Goal: Task Accomplishment & Management: Manage account settings

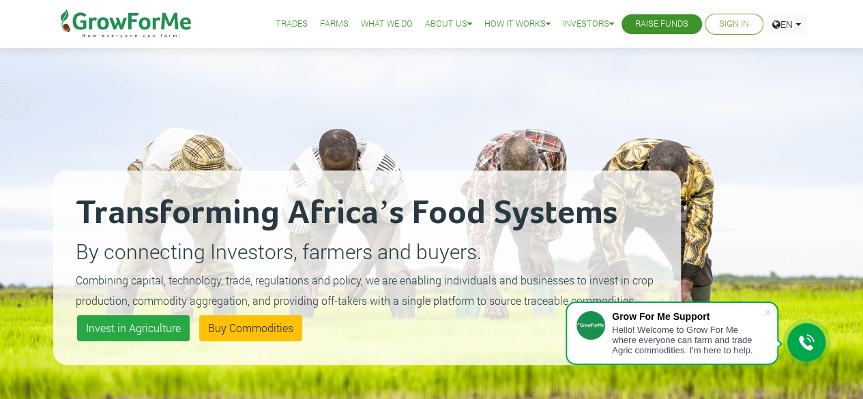
click at [239, 74] on div "Transforming Africa’s Food Systems By connecting Investors, farmers and buyers.…" at bounding box center [366, 267] width 627 height 399
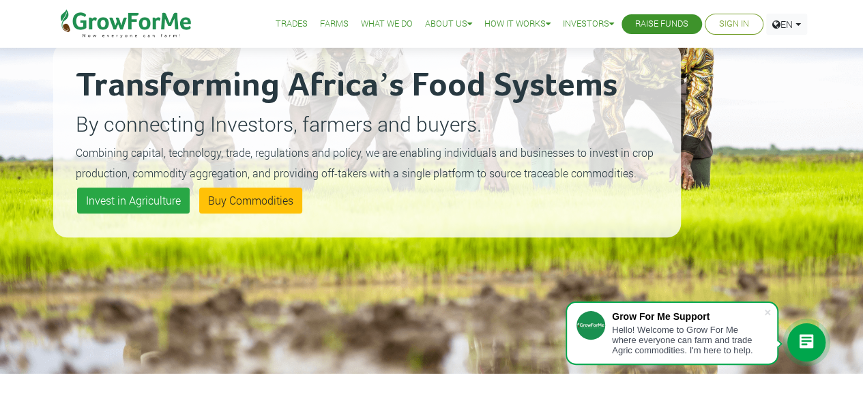
scroll to position [136, 0]
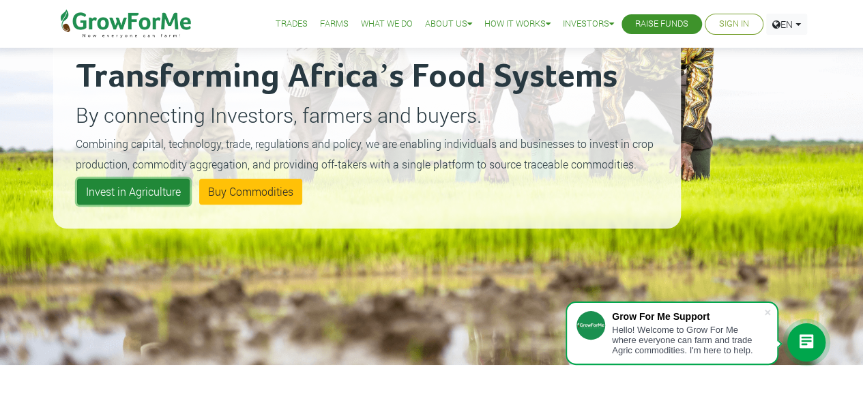
click at [139, 193] on link "Invest in Agriculture" at bounding box center [133, 192] width 113 height 26
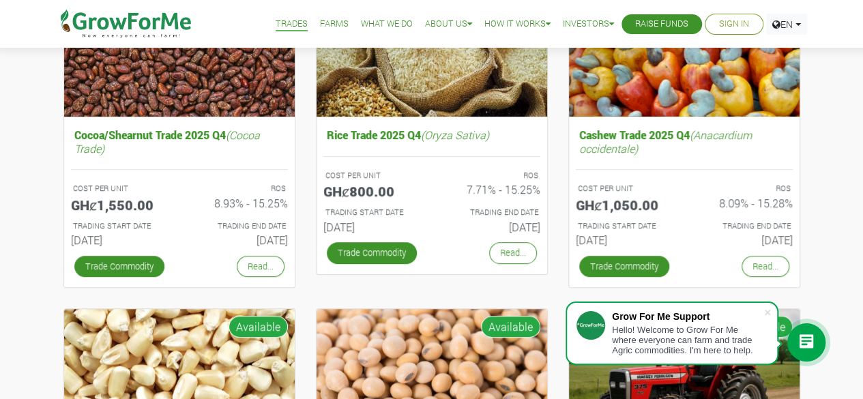
scroll to position [246, 0]
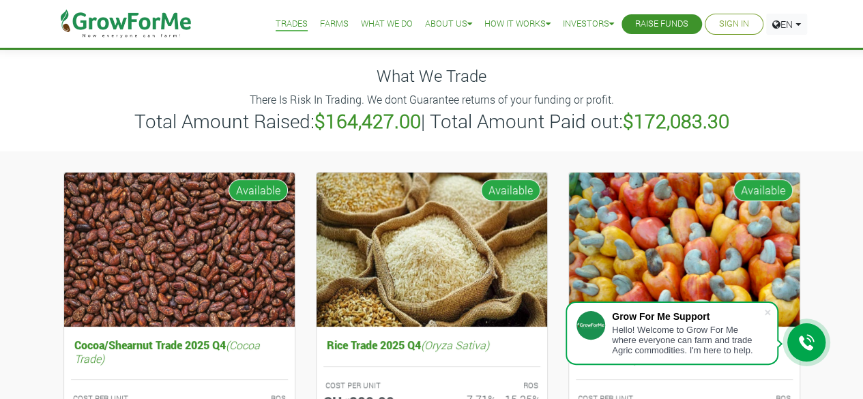
scroll to position [0, 0]
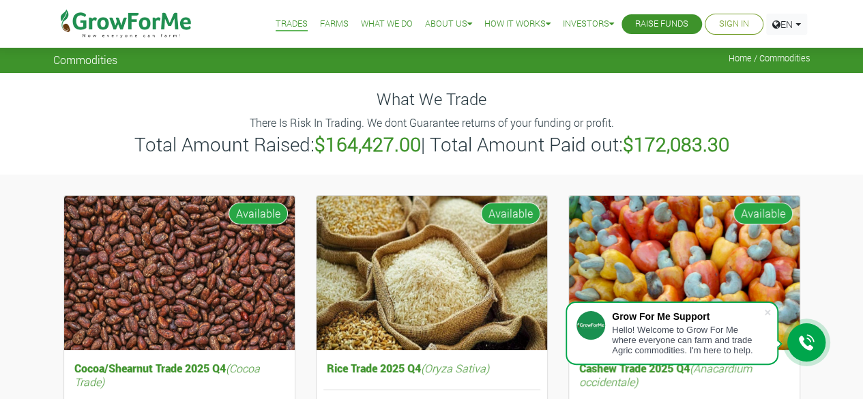
click at [723, 20] on link "Sign In" at bounding box center [734, 24] width 30 height 14
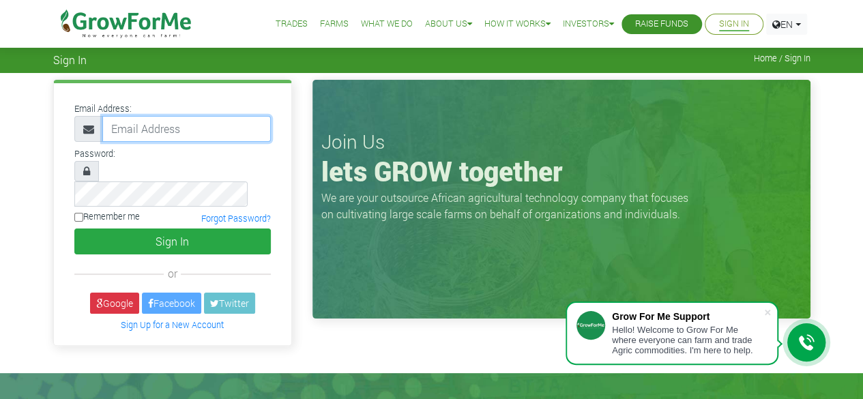
click at [115, 130] on input "email" at bounding box center [186, 129] width 168 height 26
type input "[EMAIL_ADDRESS][DOMAIN_NAME]"
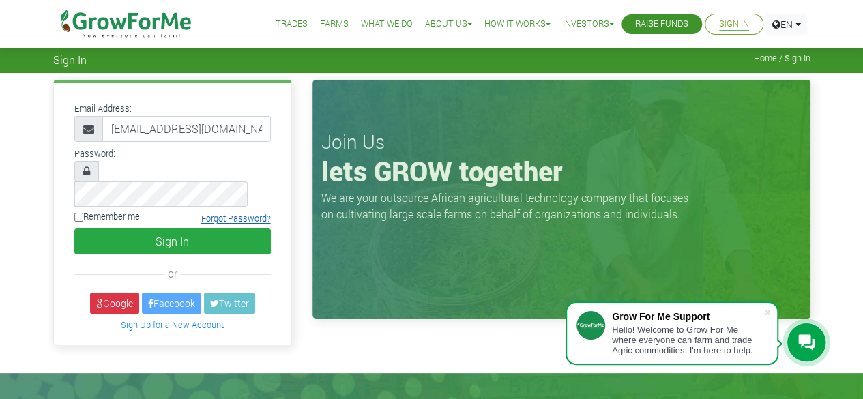
click at [243, 213] on link "Forgot Password?" at bounding box center [236, 218] width 70 height 11
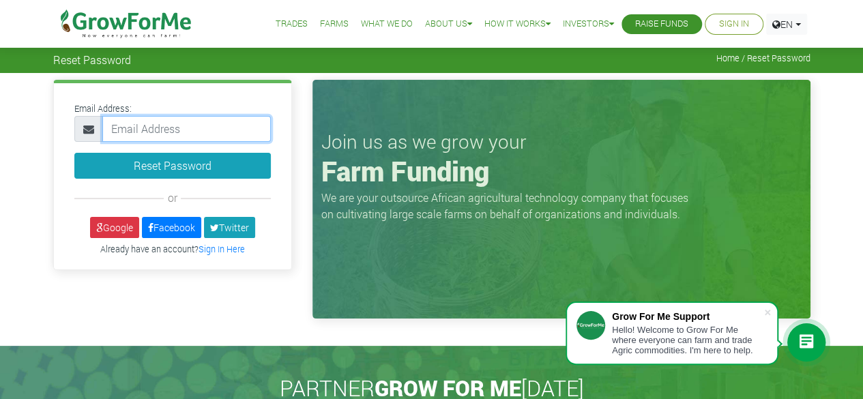
click at [127, 125] on input "email" at bounding box center [186, 129] width 168 height 26
type input "96nyamekye@gmail.com"
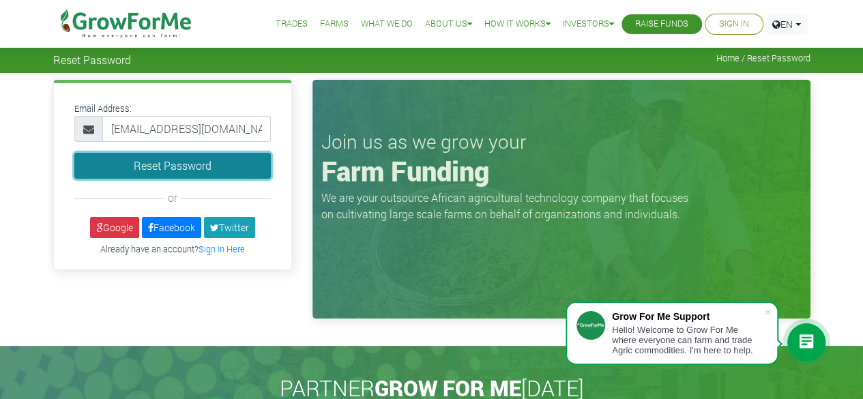
click at [181, 164] on button "Reset Password" at bounding box center [172, 166] width 196 height 26
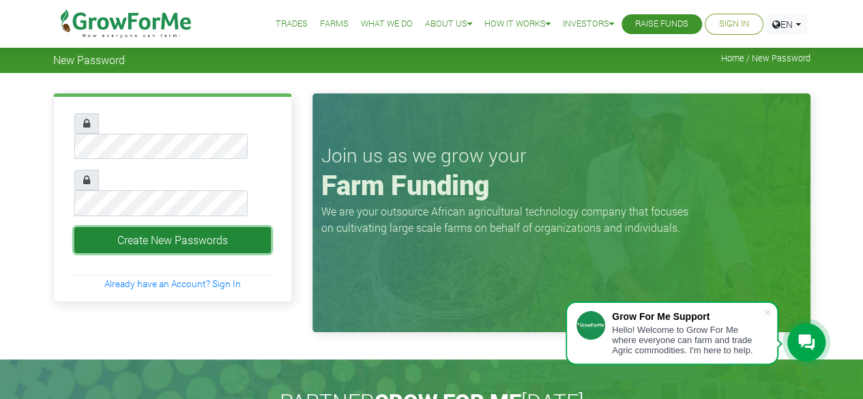
click at [167, 227] on button "Create New Passwords" at bounding box center [172, 240] width 196 height 26
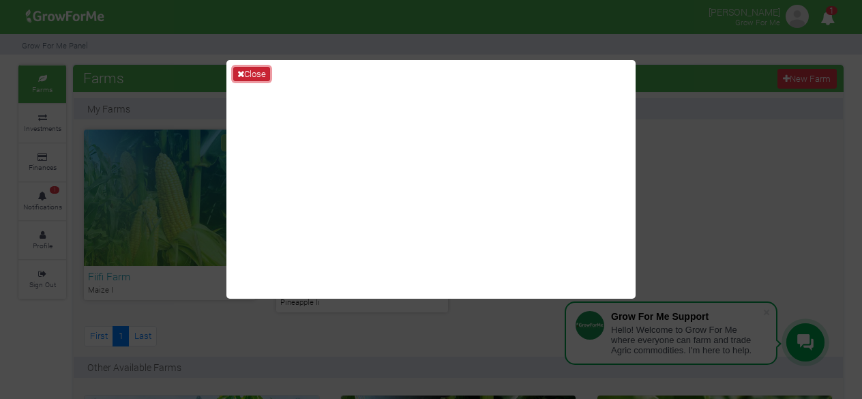
click at [251, 72] on button "Close" at bounding box center [251, 74] width 37 height 15
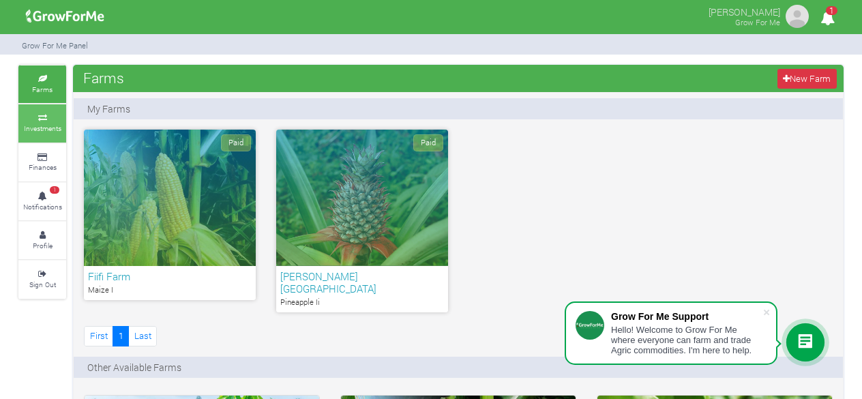
click at [40, 126] on small "Investments" at bounding box center [43, 128] width 38 height 10
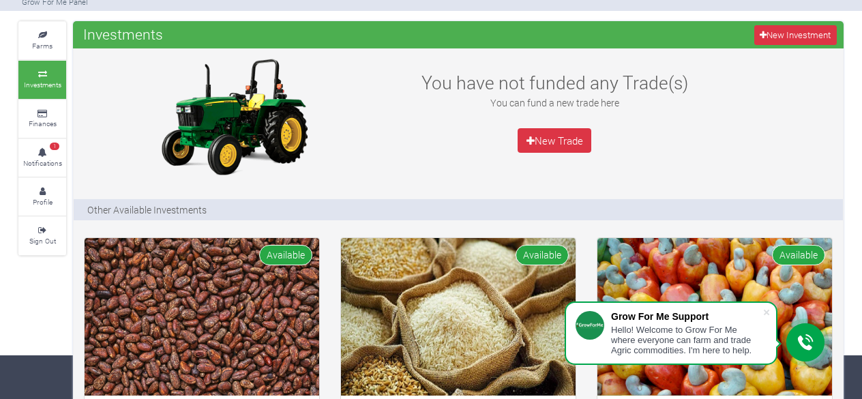
scroll to position [40, 0]
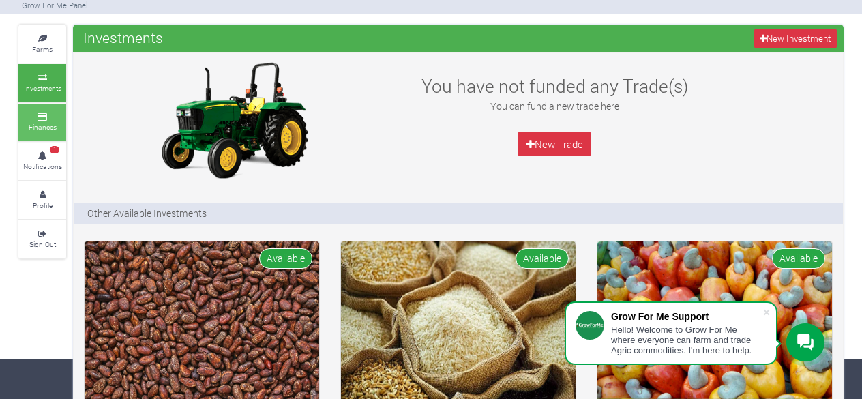
click at [42, 122] on small "Finances" at bounding box center [43, 127] width 28 height 10
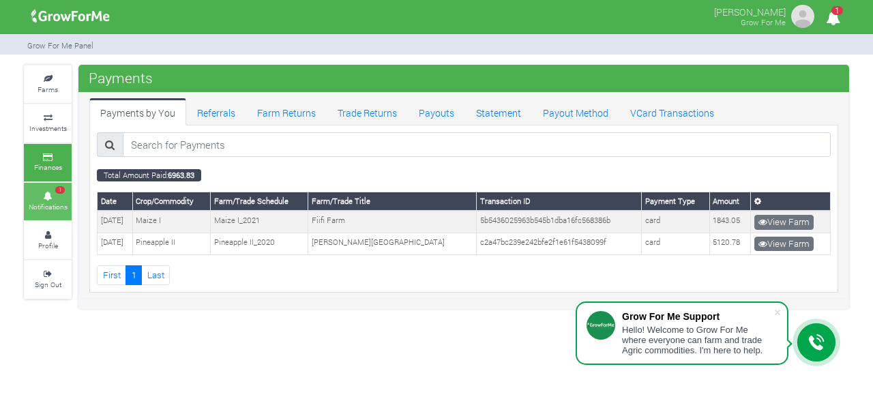
click at [53, 197] on link "1 Notifications" at bounding box center [48, 202] width 48 height 38
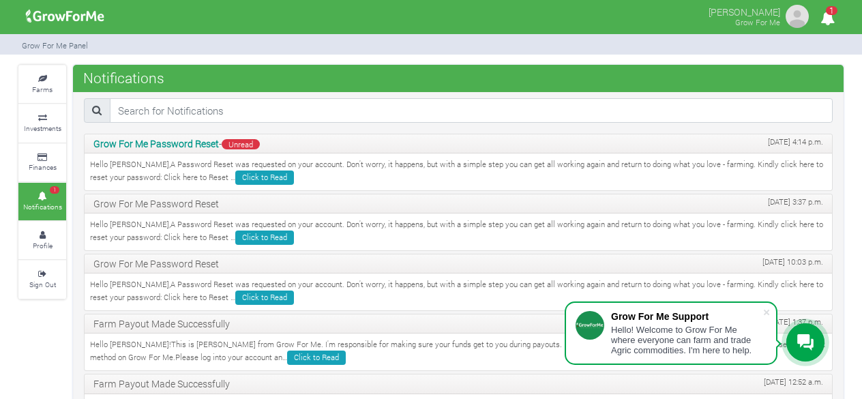
scroll to position [329, 0]
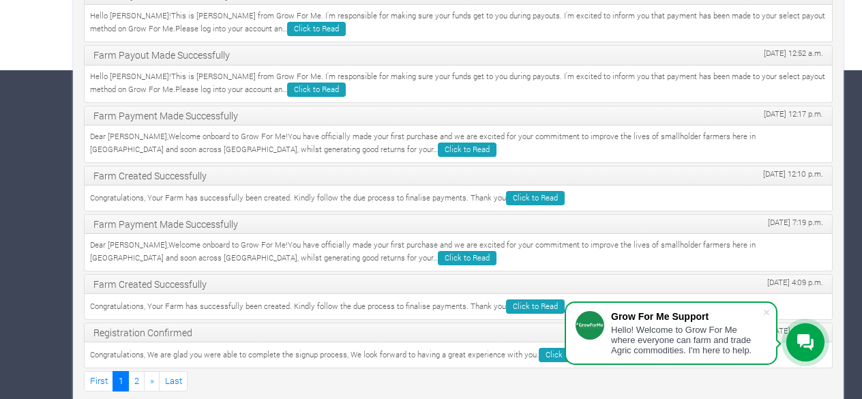
click at [852, 12] on div "Farms Investments Finances 1 Notifications Profile Sign Out Notifications" at bounding box center [431, 72] width 846 height 672
click at [854, 1] on div "Farms Investments Finances 1 Notifications Profile Sign Out Notifications" at bounding box center [431, 72] width 862 height 672
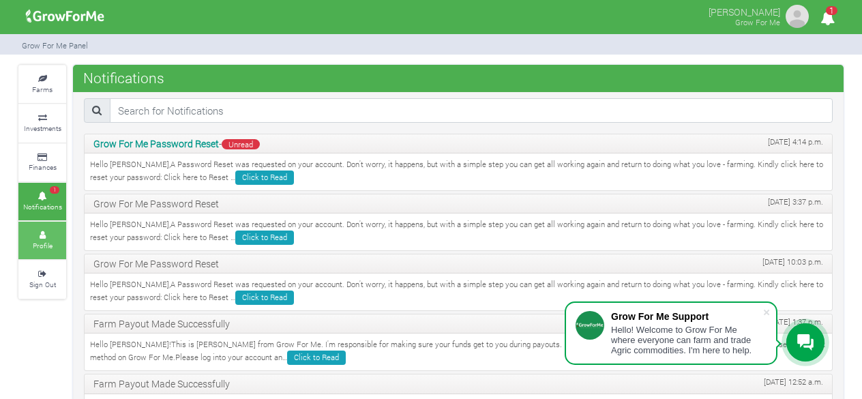
click at [46, 241] on small "Profile" at bounding box center [43, 246] width 20 height 10
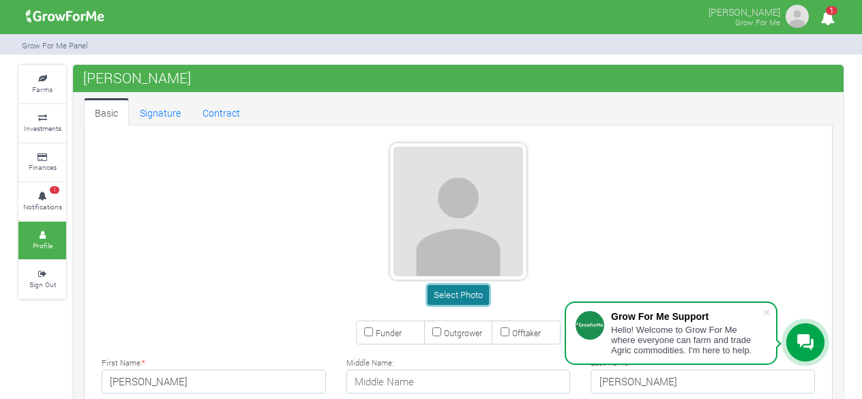
click at [461, 296] on button "Select Photo" at bounding box center [458, 295] width 61 height 20
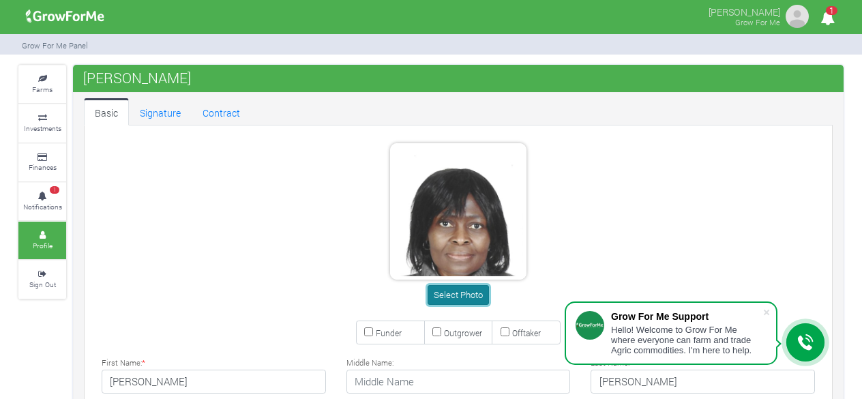
click at [466, 297] on button "Select Photo" at bounding box center [458, 295] width 61 height 20
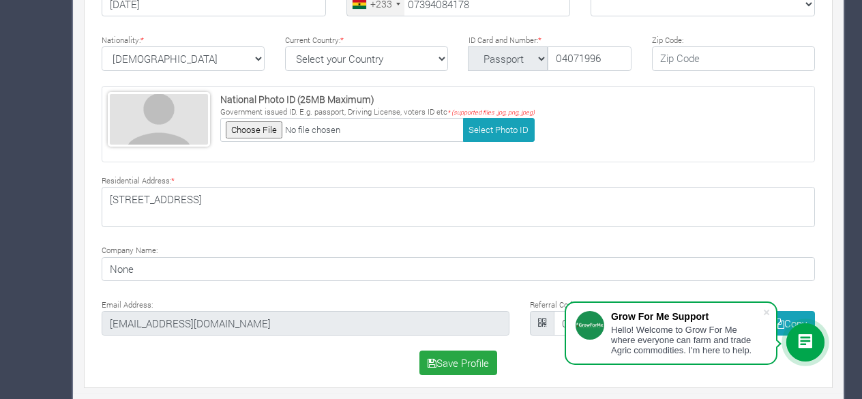
scroll to position [83, 0]
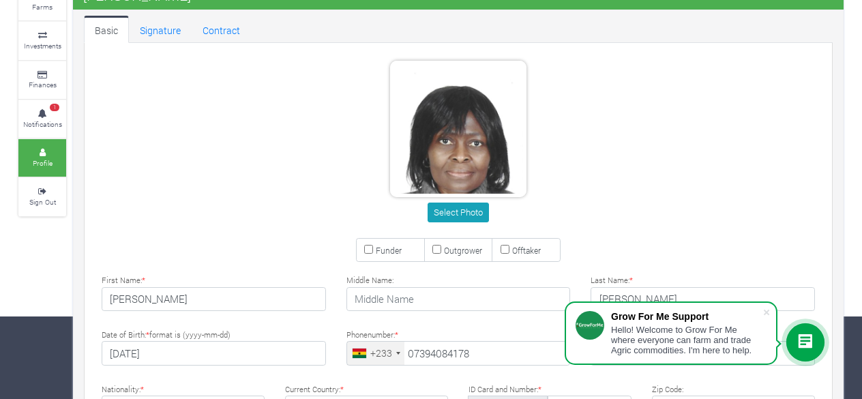
click at [854, 303] on div "Farms Investments Finances 1 Notifications Profile Sign Out JULIANA ANKRAH" at bounding box center [431, 367] width 862 height 771
click at [50, 119] on small "Notifications" at bounding box center [42, 124] width 39 height 10
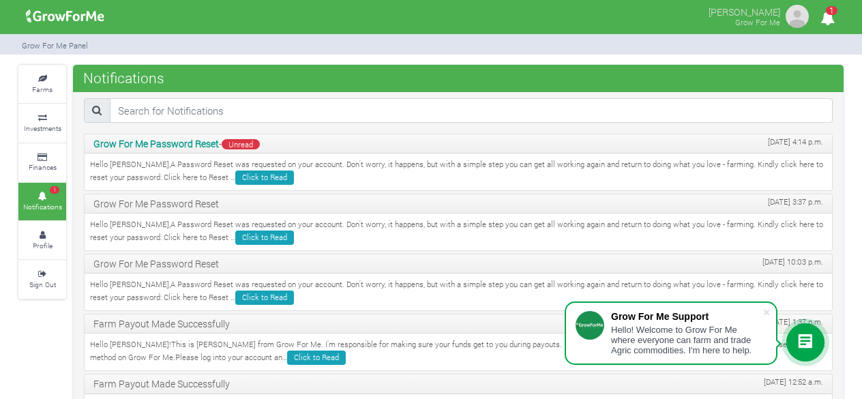
click at [806, 340] on icon at bounding box center [805, 342] width 16 height 16
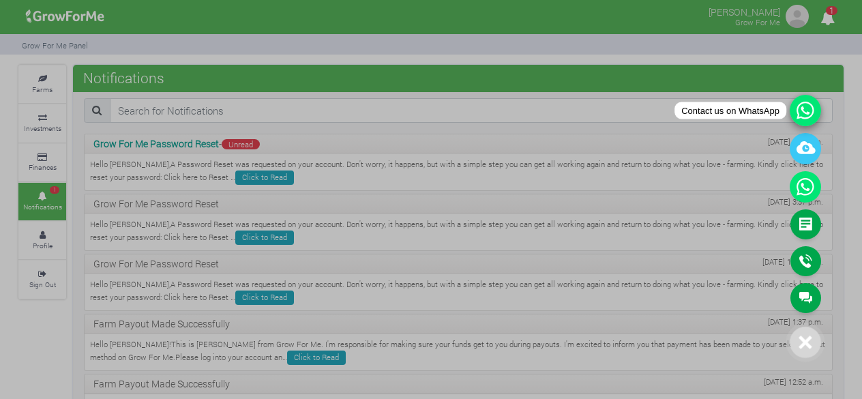
click at [805, 109] on icon at bounding box center [805, 110] width 31 height 31
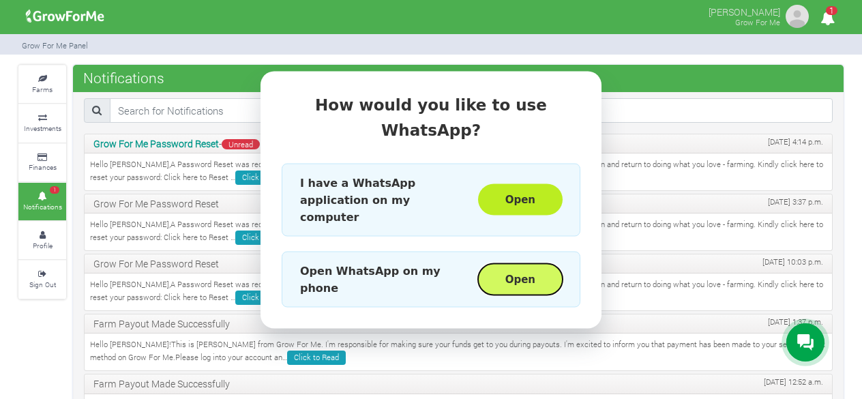
click at [522, 263] on button "Open" at bounding box center [520, 278] width 85 height 31
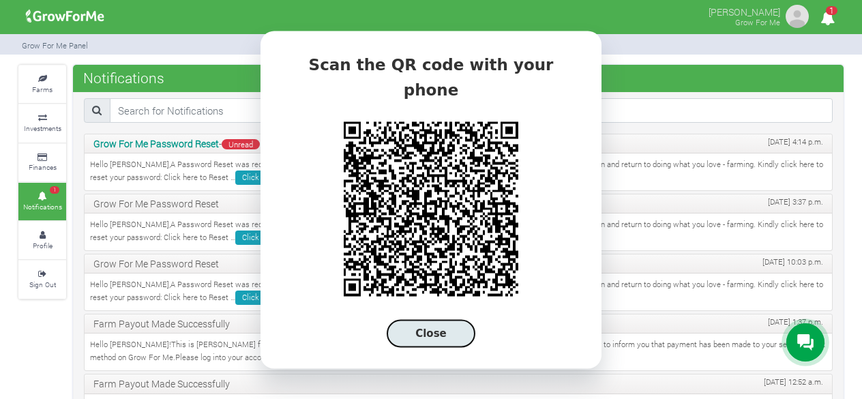
click at [430, 323] on button "Close" at bounding box center [431, 333] width 89 height 28
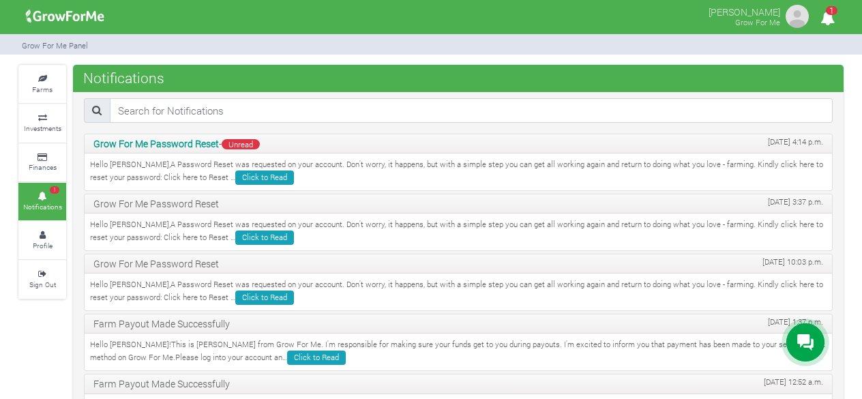
click at [801, 340] on icon at bounding box center [805, 342] width 16 height 16
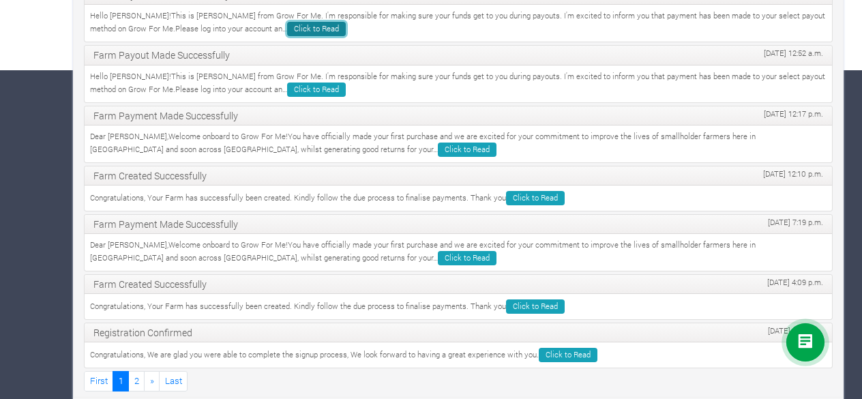
click at [287, 22] on link "Click to Read" at bounding box center [316, 29] width 59 height 14
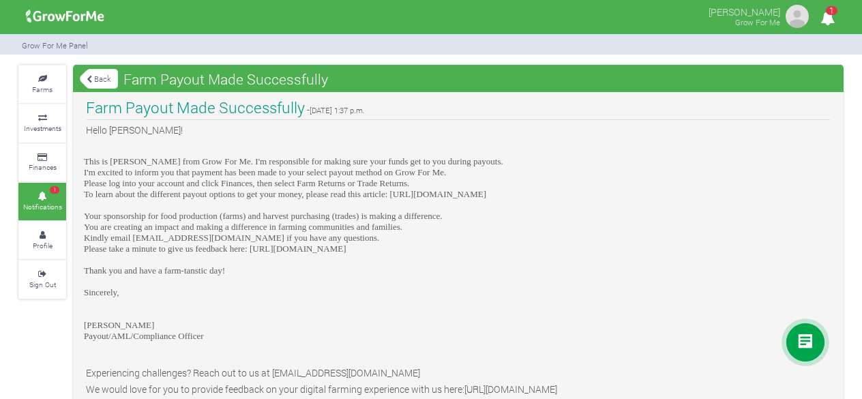
drag, startPoint x: 275, startPoint y: 291, endPoint x: 299, endPoint y: 291, distance: 23.9
click at [299, 298] on p at bounding box center [458, 303] width 749 height 11
click at [48, 167] on small "Finances" at bounding box center [43, 167] width 28 height 10
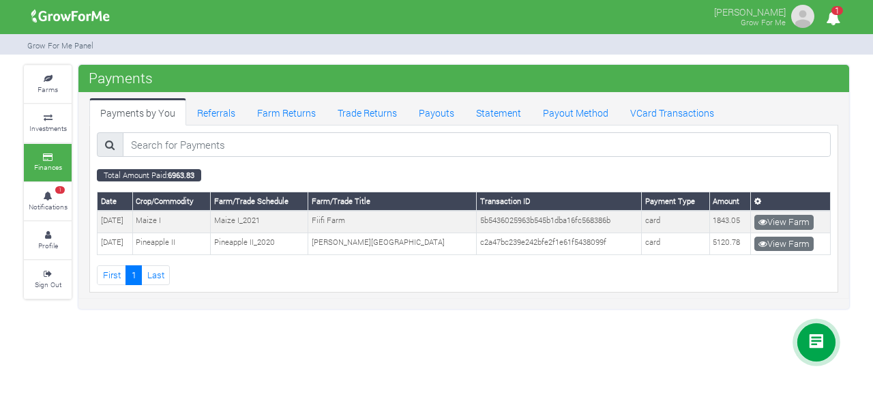
click at [48, 167] on small "Finances" at bounding box center [48, 167] width 28 height 10
drag, startPoint x: 0, startPoint y: 0, endPoint x: 89, endPoint y: 175, distance: 196.7
click at [89, 175] on div "Farms Investments Finances 1 Notifications Profile Sign Out Payments" at bounding box center [437, 187] width 846 height 244
click at [773, 220] on link "View Farm" at bounding box center [783, 222] width 59 height 15
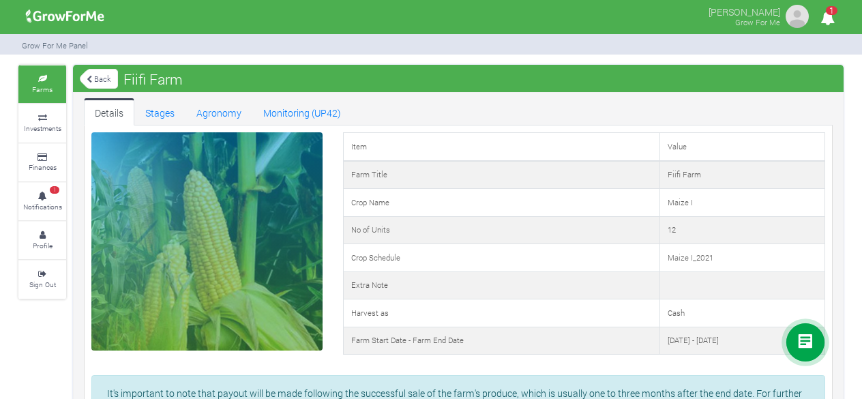
click at [45, 164] on small "Finances" at bounding box center [43, 167] width 28 height 10
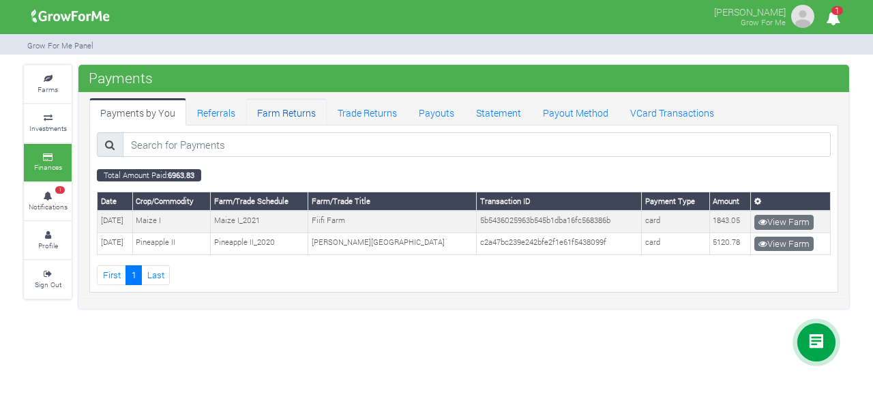
click at [289, 110] on link "Farm Returns" at bounding box center [286, 111] width 80 height 27
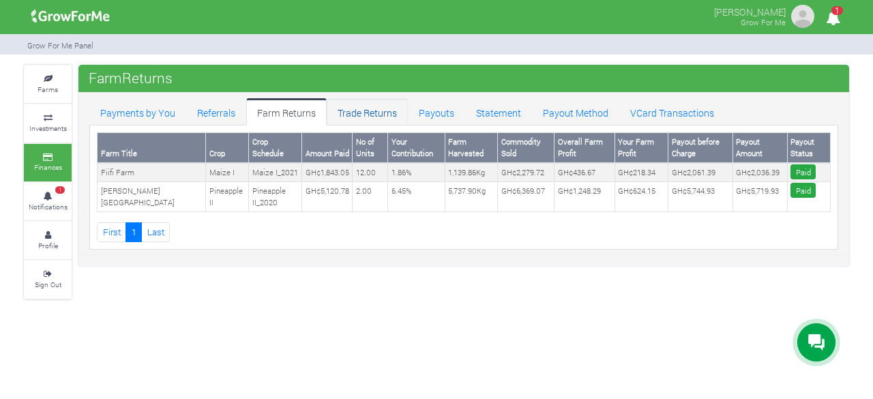
click at [363, 117] on link "Trade Returns" at bounding box center [367, 111] width 81 height 27
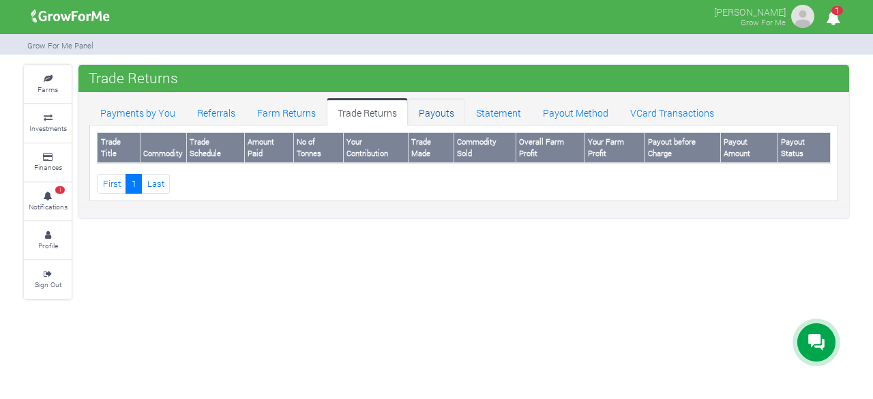
click at [428, 114] on link "Payouts" at bounding box center [436, 111] width 57 height 27
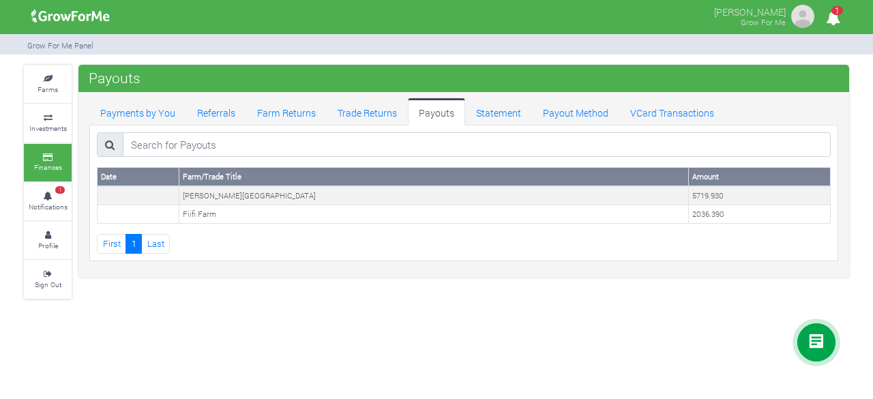
click at [857, 340] on div "JULIANA ANKRAH Grow For Me 1 Farms" at bounding box center [436, 199] width 873 height 399
click at [846, 258] on div "Payments by You Referrals Farm Returns Trade Returns Payouts Statement Payout M…" at bounding box center [463, 179] width 769 height 163
click at [870, 113] on div "Farms Investments Finances 1 Notifications Profile Sign Out Payouts" at bounding box center [436, 182] width 873 height 235
click at [872, 386] on div "JULIANA ANKRAH Grow For Me 1 Farms" at bounding box center [436, 199] width 873 height 399
click at [840, 301] on div "JULIANA ANKRAH Grow For Me 1 Farms" at bounding box center [436, 199] width 873 height 399
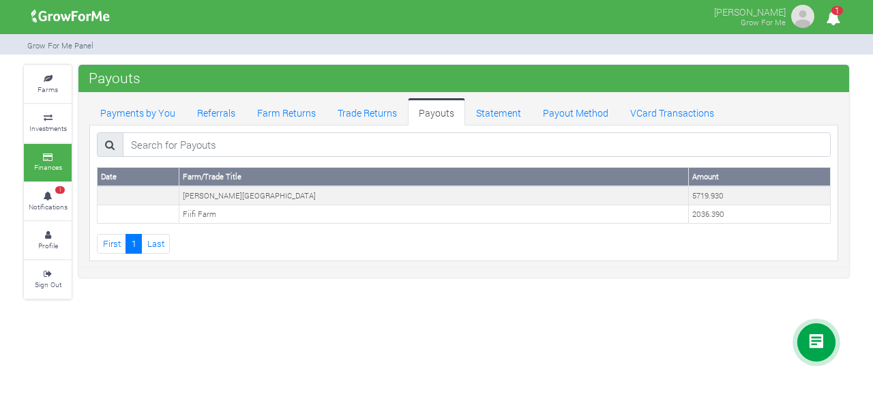
click at [845, 231] on div "Payments by You Referrals Farm Returns Trade Returns Payouts Statement Payout M…" at bounding box center [463, 179] width 769 height 163
click at [499, 118] on link "Statement" at bounding box center [498, 111] width 67 height 27
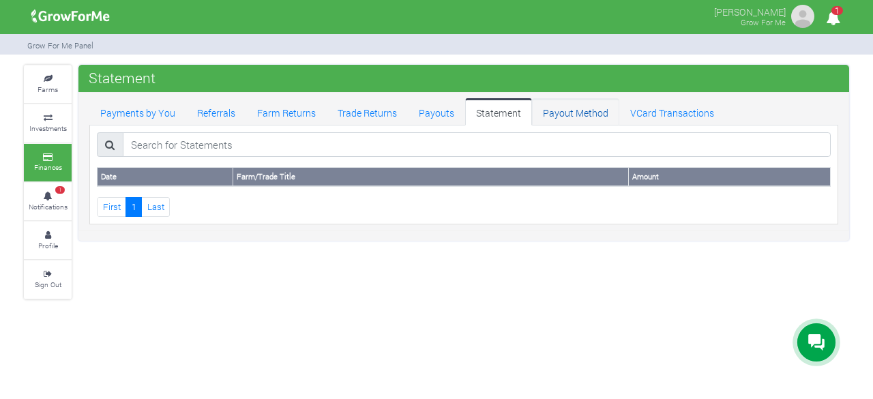
click at [567, 111] on link "Payout Method" at bounding box center [575, 111] width 87 height 27
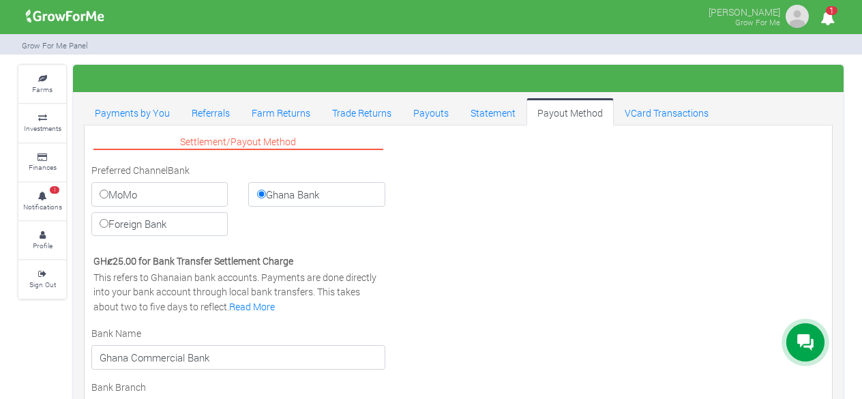
select select "GHS"
click at [278, 112] on link "Farm Returns" at bounding box center [281, 111] width 80 height 27
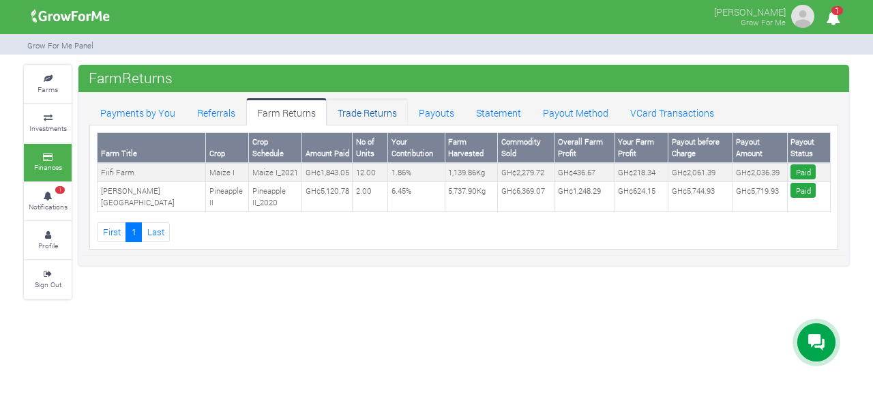
click at [370, 110] on link "Trade Returns" at bounding box center [367, 111] width 81 height 27
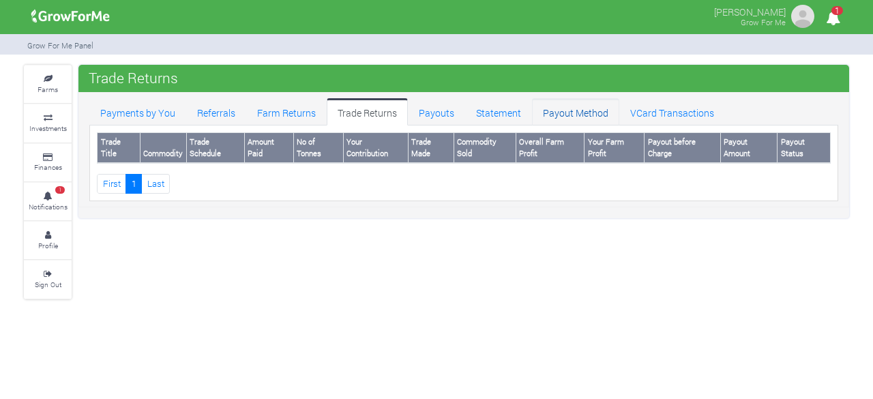
click at [577, 117] on link "Payout Method" at bounding box center [575, 111] width 87 height 27
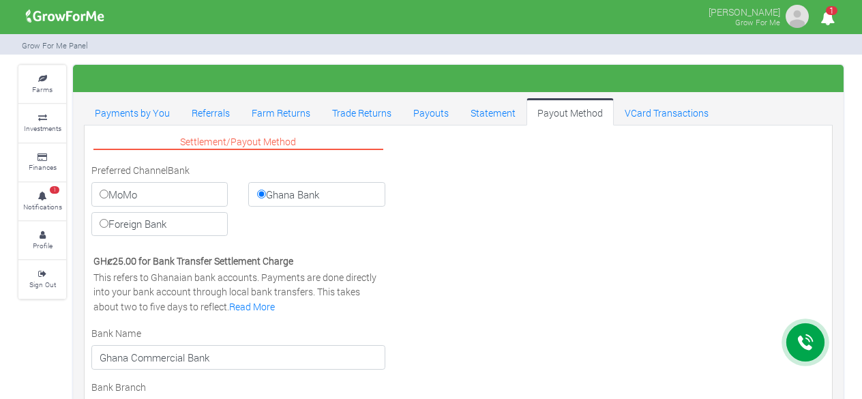
select select "GHS"
